Goal: Task Accomplishment & Management: Complete application form

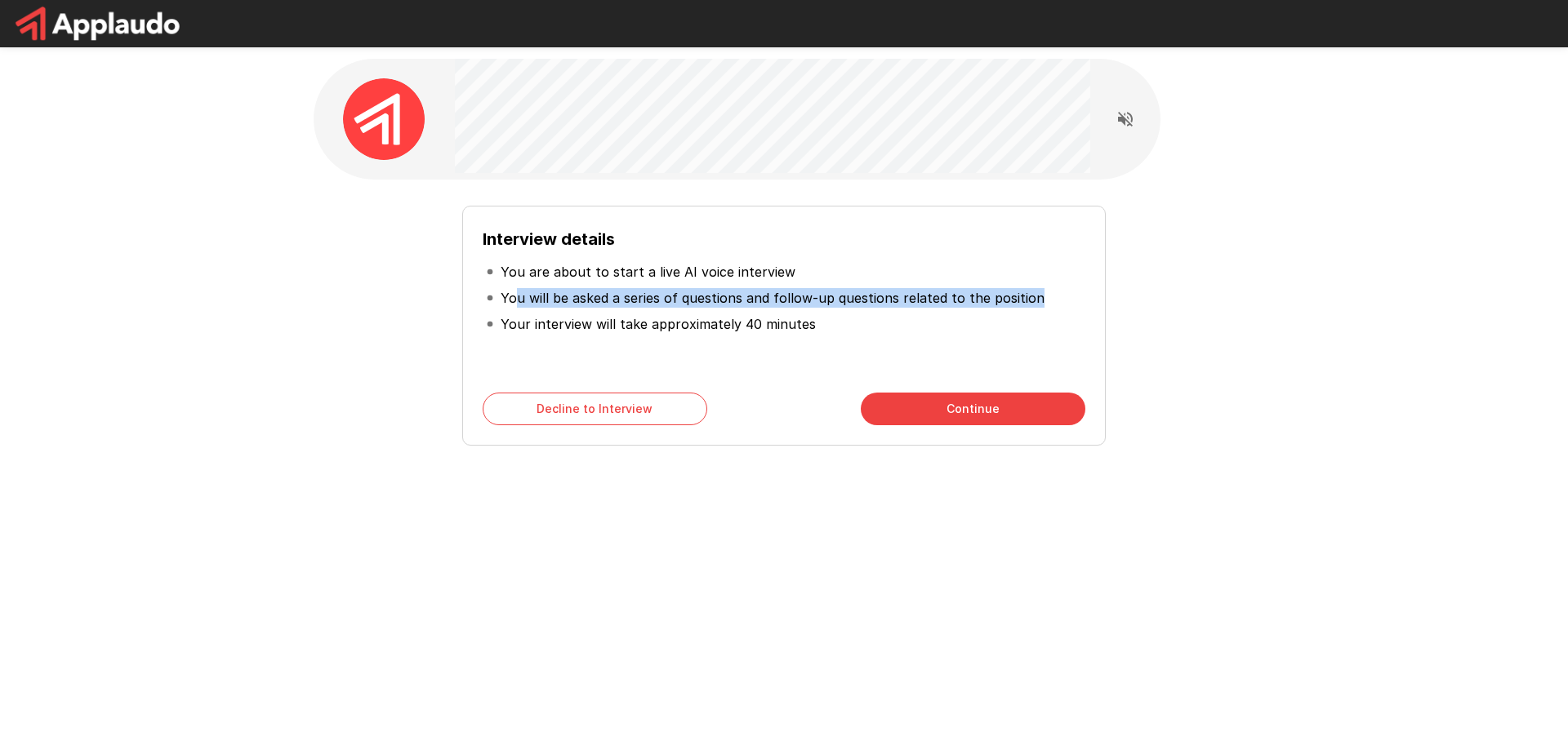
drag, startPoint x: 517, startPoint y: 295, endPoint x: 1038, endPoint y: 301, distance: 521.0
click at [1038, 301] on li "You will be asked a series of questions and follow-up questions related to the …" at bounding box center [784, 297] width 603 height 26
click at [954, 410] on button "Continue" at bounding box center [973, 408] width 224 height 33
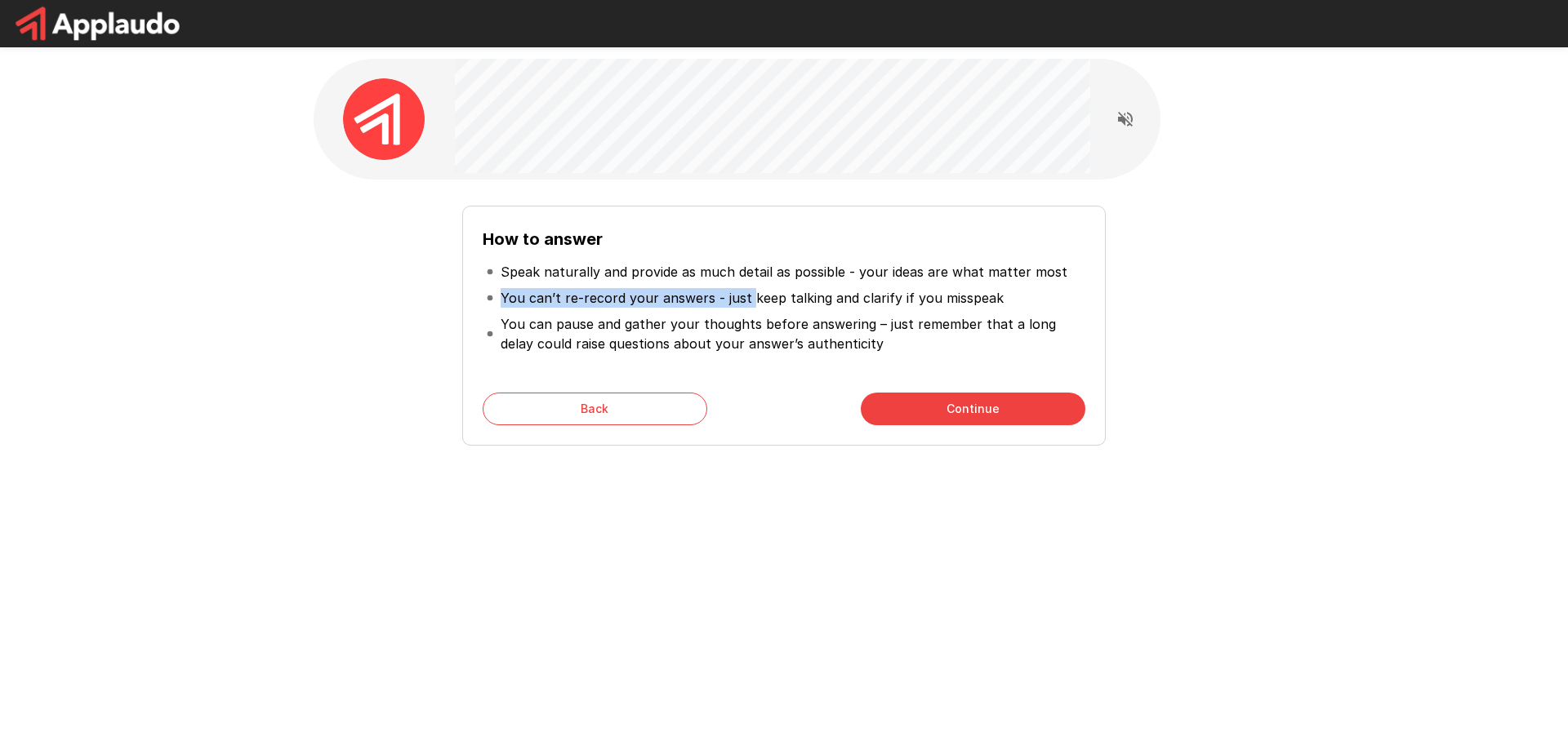
drag, startPoint x: 501, startPoint y: 292, endPoint x: 872, endPoint y: 312, distance: 371.5
click at [748, 304] on p "You can’t re-record your answers - just keep talking and clarify if you misspeak" at bounding box center [751, 298] width 503 height 20
click at [872, 312] on li "You can pause and gather your thoughts before answering – just remember that a …" at bounding box center [784, 334] width 603 height 45
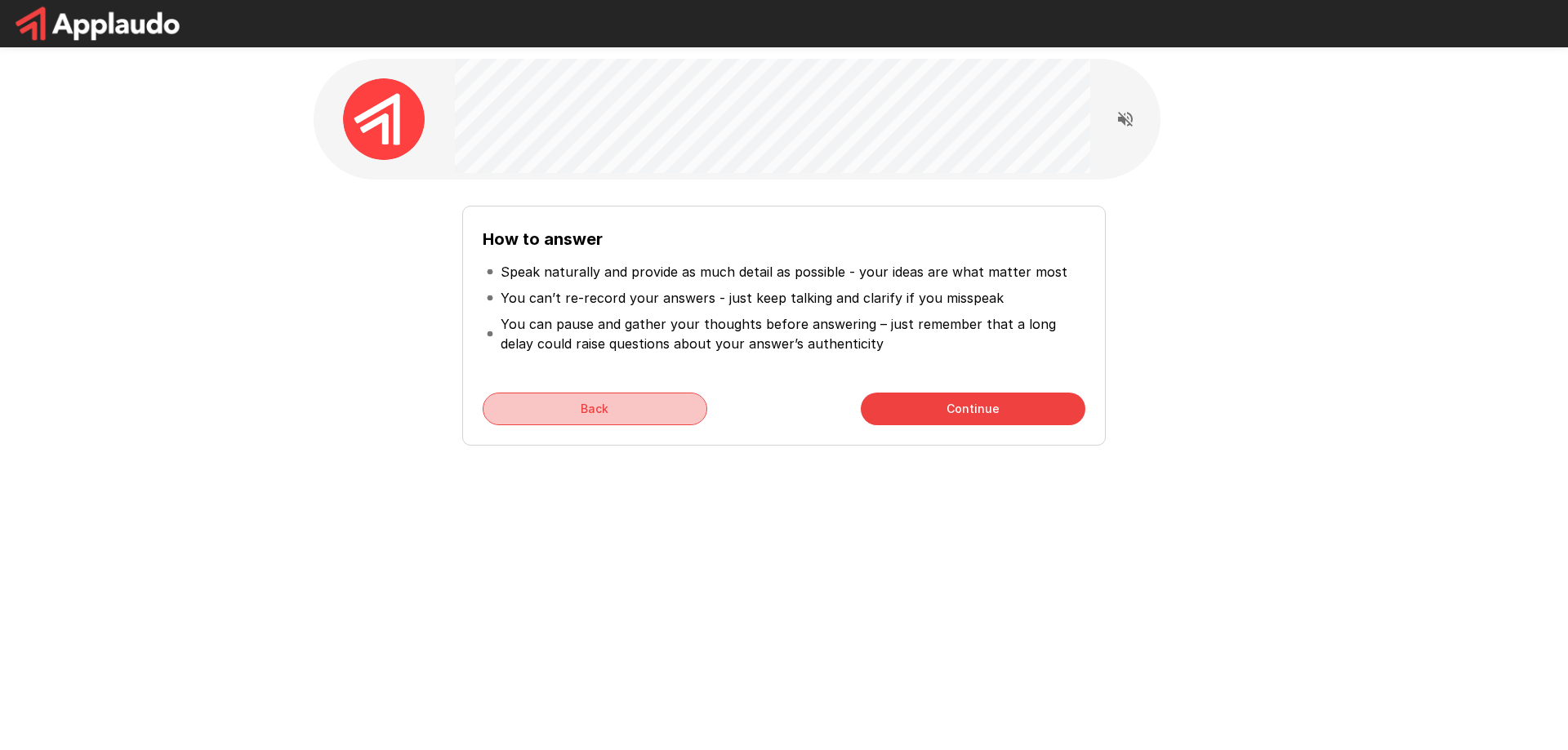
click at [617, 404] on button "Back" at bounding box center [594, 408] width 224 height 33
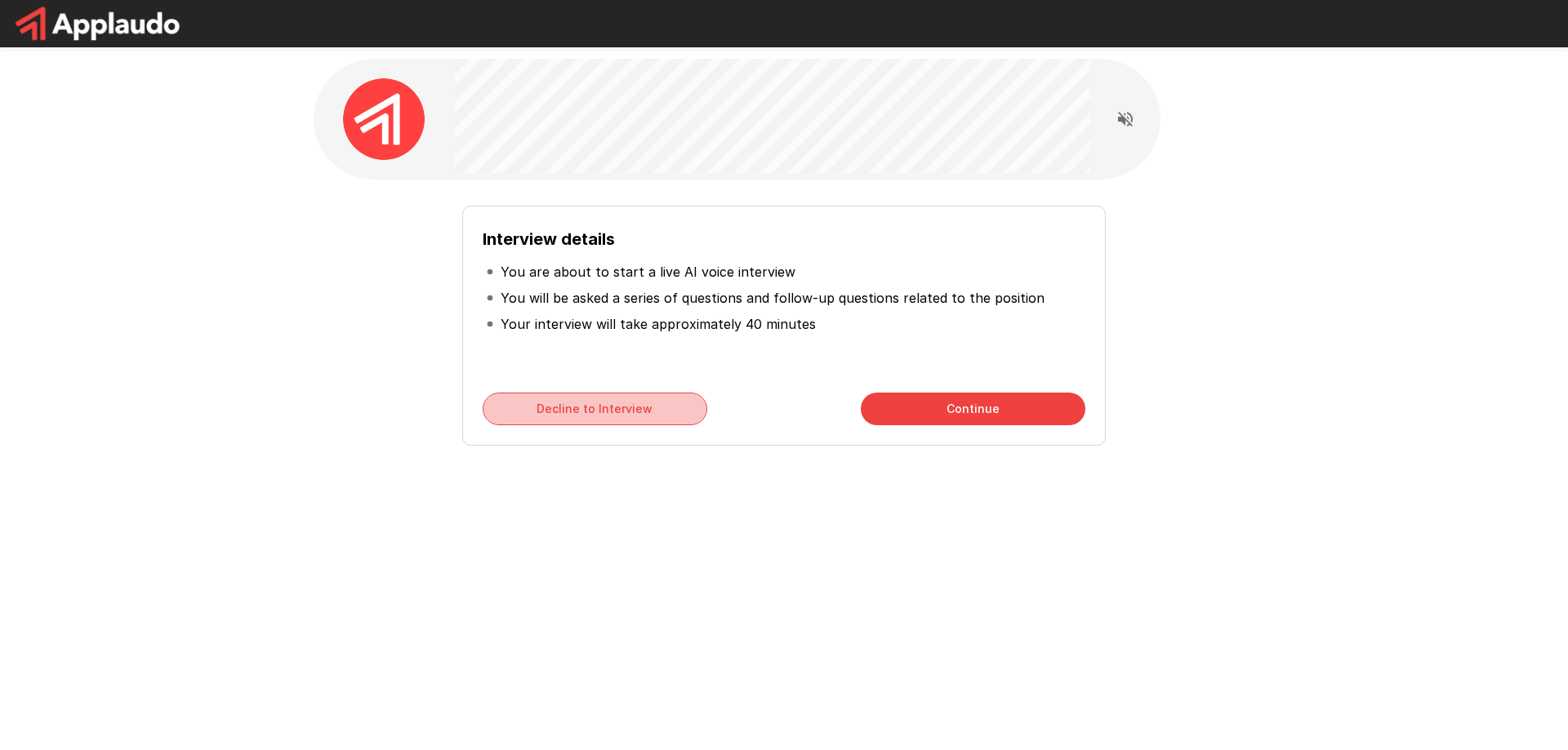
drag, startPoint x: 617, startPoint y: 404, endPoint x: 621, endPoint y: 395, distance: 9.8
click at [621, 395] on button "Decline to Interview" at bounding box center [594, 408] width 224 height 33
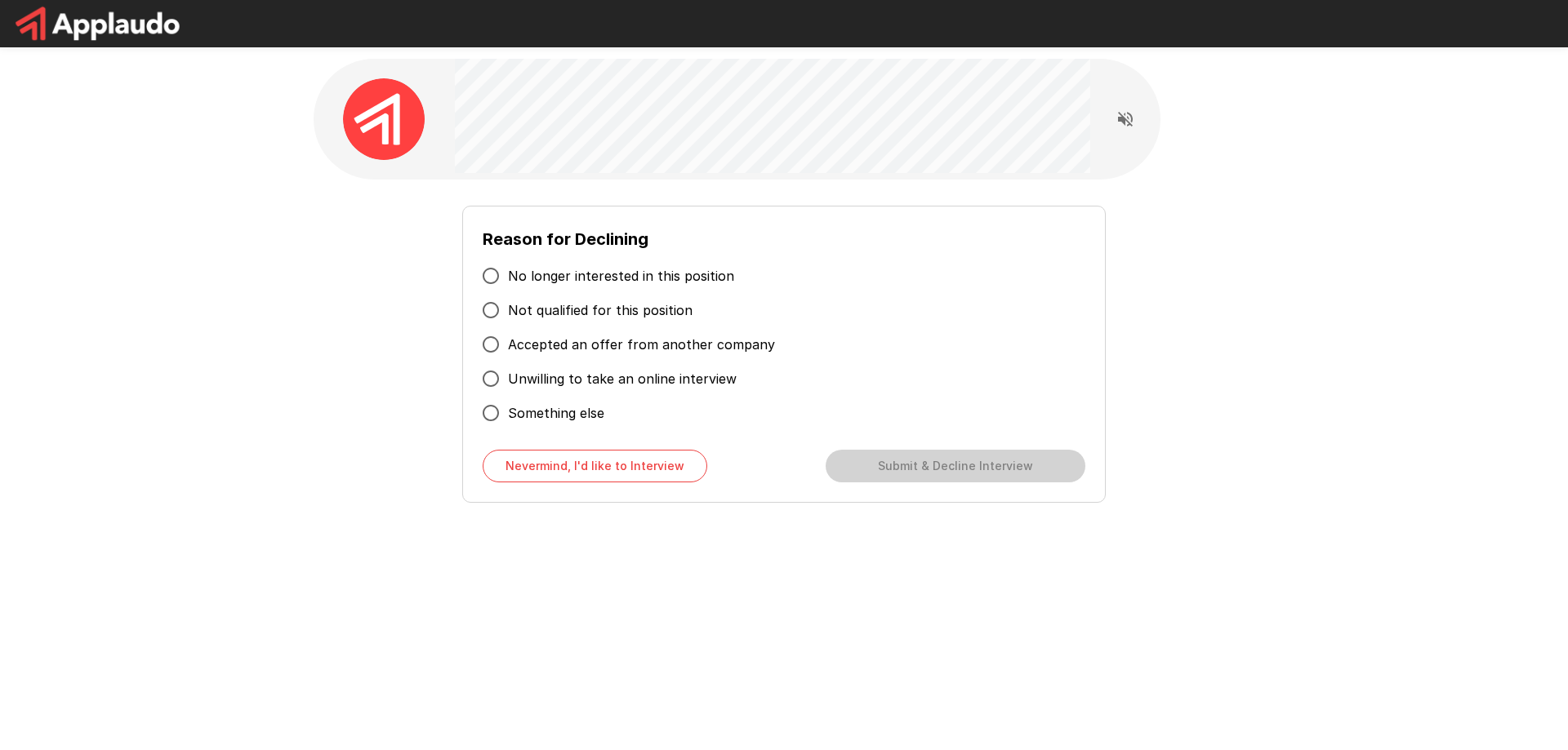
click at [709, 379] on span "Unwilling to take an online interview" at bounding box center [622, 378] width 228 height 20
click at [994, 471] on button "Submit & Decline Interview" at bounding box center [955, 465] width 260 height 33
